Goal: Task Accomplishment & Management: Manage account settings

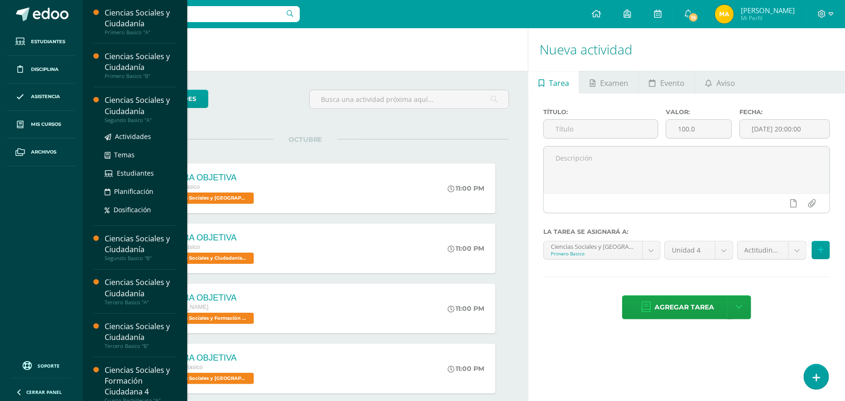
click at [150, 100] on div "Ciencias Sociales y Ciudadanía" at bounding box center [140, 106] width 71 height 22
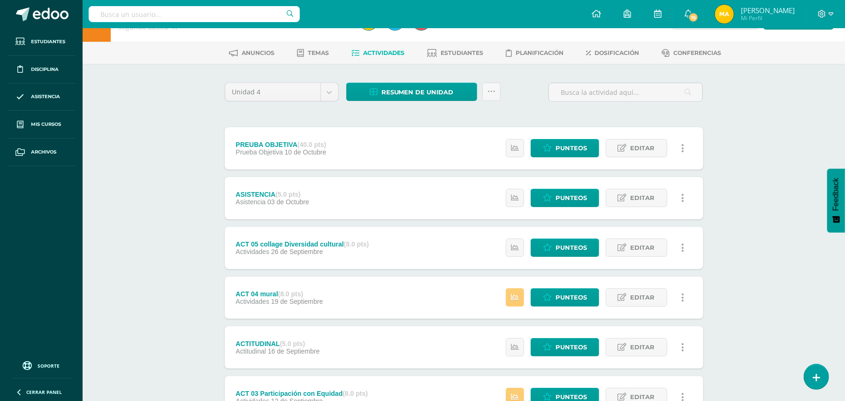
scroll to position [30, 0]
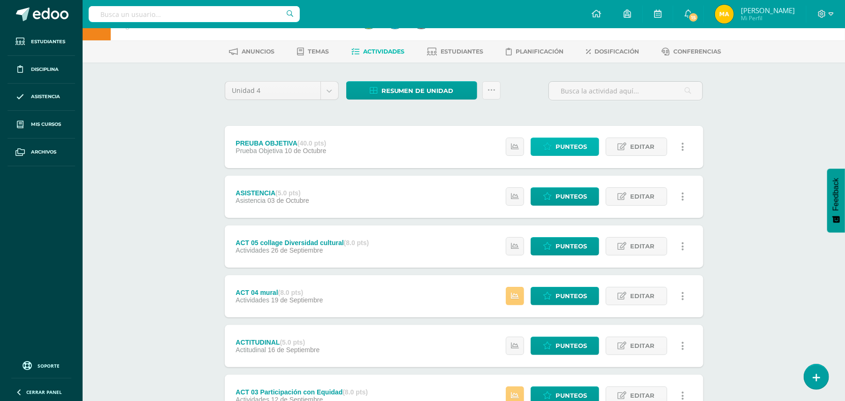
click at [566, 144] on span "Punteos" at bounding box center [570, 146] width 31 height 17
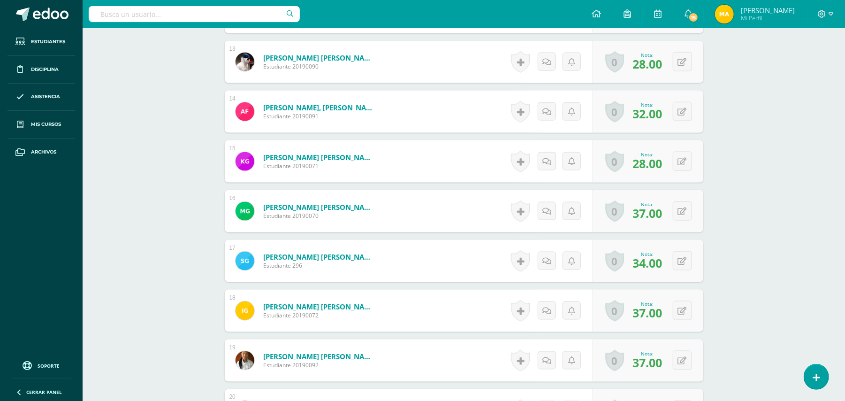
scroll to position [882, 0]
click at [680, 164] on icon at bounding box center [682, 161] width 9 height 8
type input "30"
click at [663, 162] on icon at bounding box center [663, 164] width 8 height 8
drag, startPoint x: 663, startPoint y: 162, endPoint x: 806, endPoint y: 252, distance: 169.3
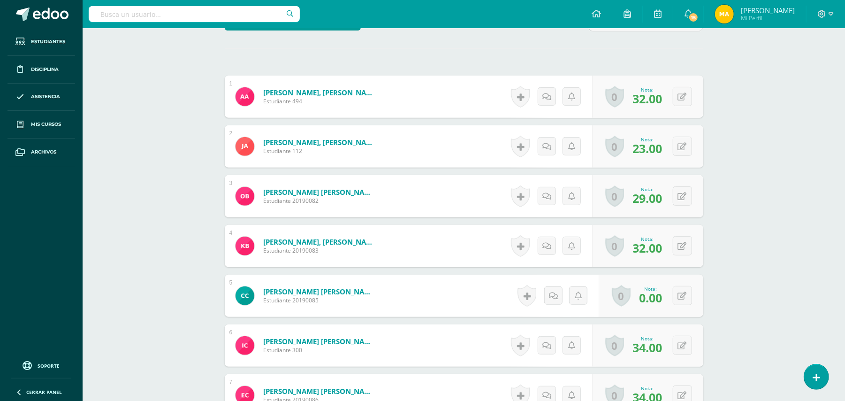
scroll to position [27, 0]
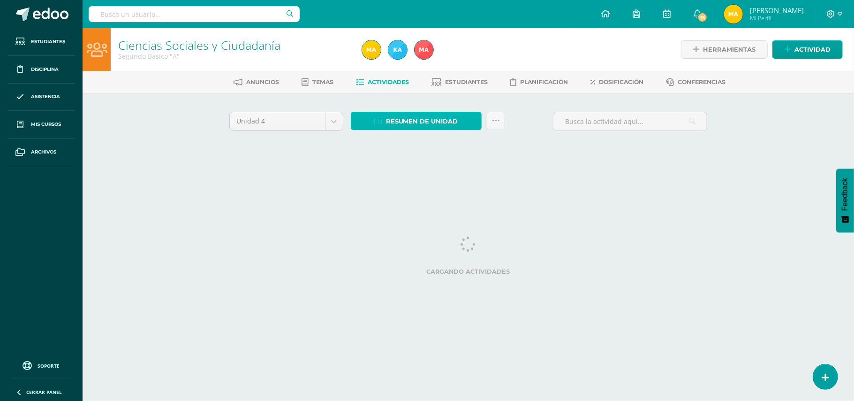
click at [422, 122] on span "Resumen de unidad" at bounding box center [422, 121] width 72 height 17
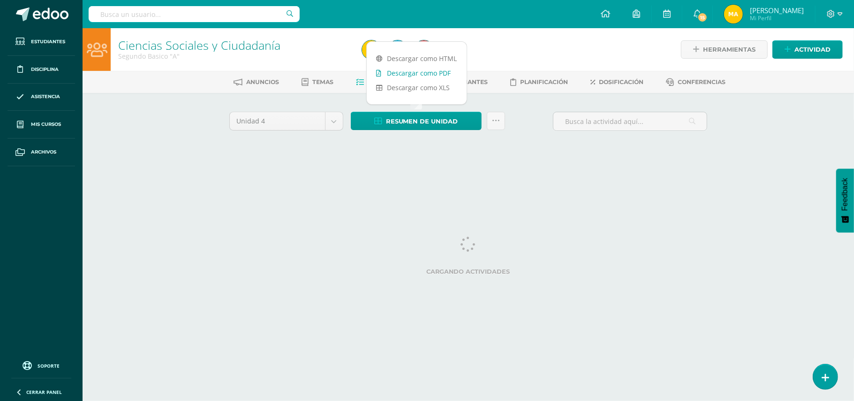
click at [442, 76] on link "Descargar como PDF" at bounding box center [417, 73] width 100 height 15
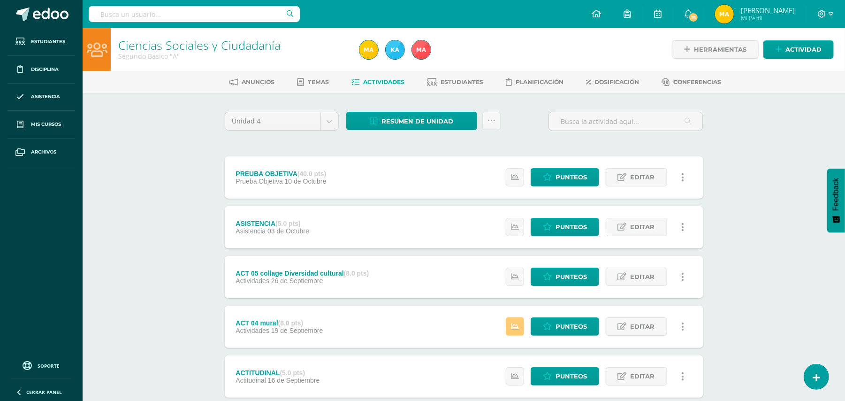
click at [841, 141] on div "Ciencias Sociales y Ciudadanía Segundo Basico "A" Herramientas Detalle de asist…" at bounding box center [464, 343] width 762 height 630
click at [338, 118] on div "Unidad 4" at bounding box center [282, 121] width 114 height 19
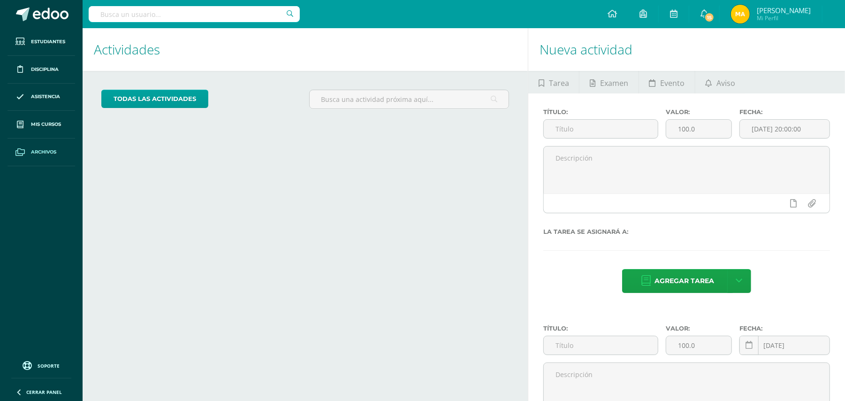
click at [36, 146] on link "Archivos" at bounding box center [42, 152] width 68 height 28
click at [45, 124] on span "Mis cursos" at bounding box center [46, 125] width 30 height 8
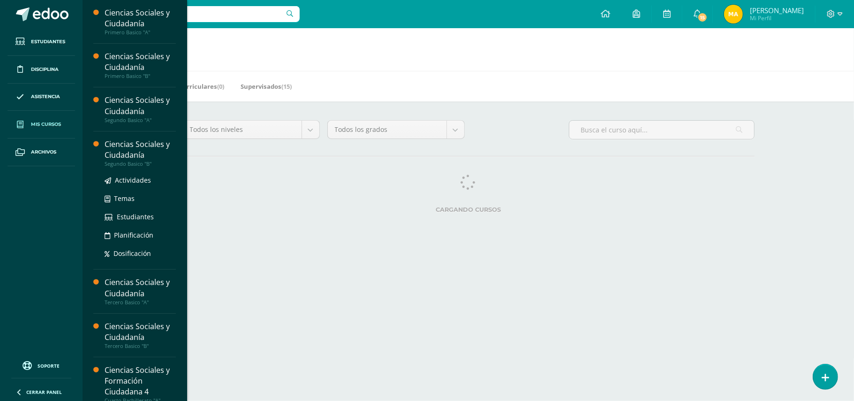
click at [132, 149] on div "Mis cursos Mis Cursos (8) Mis Extracurriculares (0) Supervisados (15) Todos los…" at bounding box center [469, 131] width 772 height 207
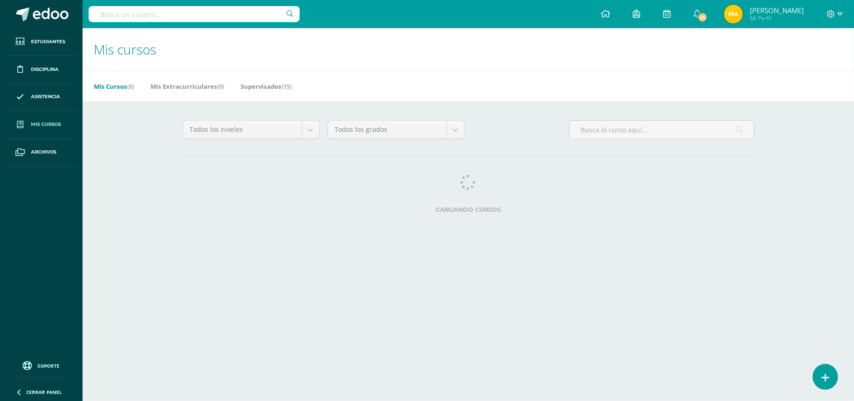
click at [52, 134] on link "Mis cursos" at bounding box center [42, 125] width 68 height 28
click at [49, 124] on span "Mis cursos" at bounding box center [46, 125] width 30 height 8
